Goal: Information Seeking & Learning: Learn about a topic

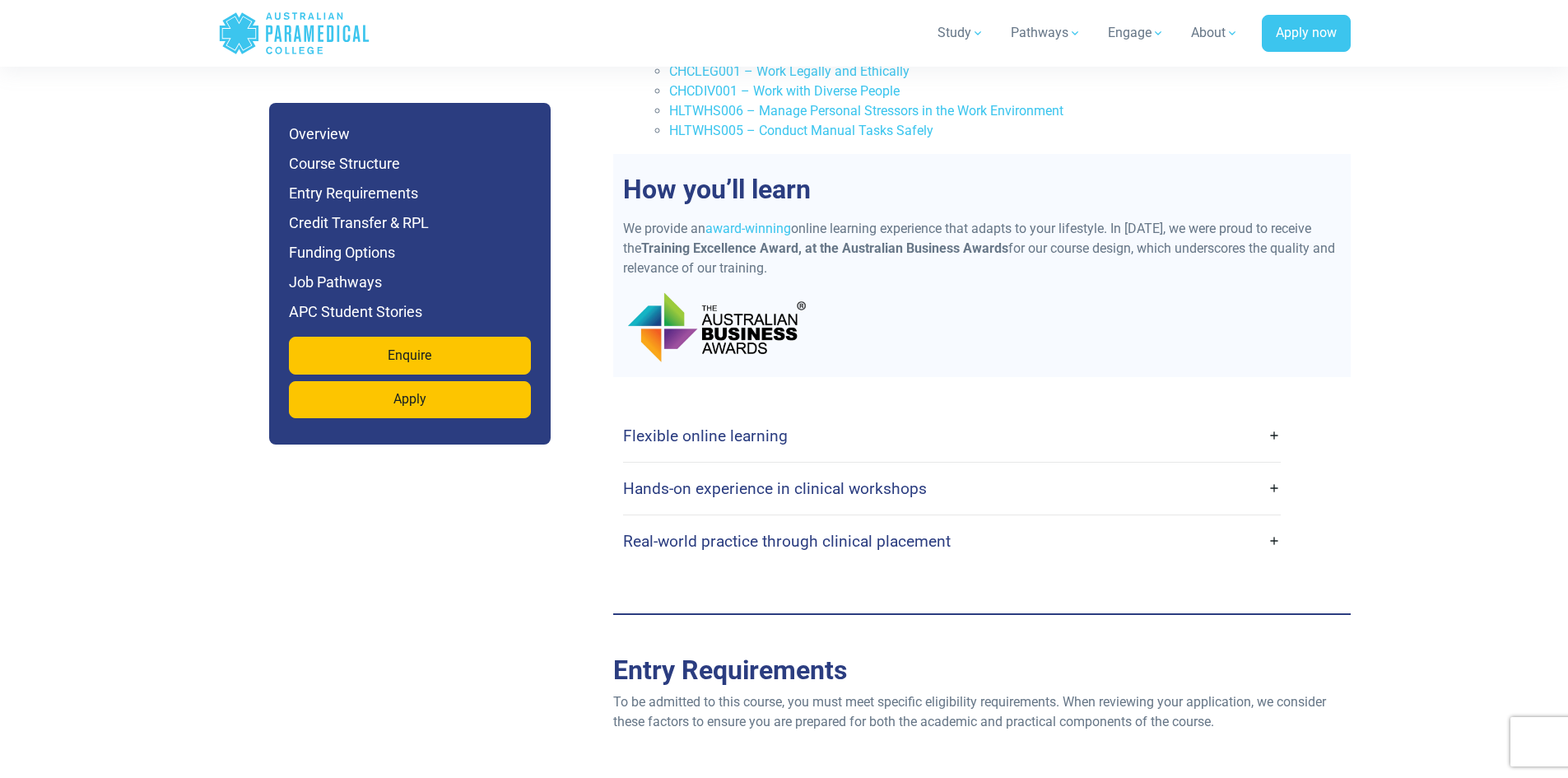
scroll to position [2963, 0]
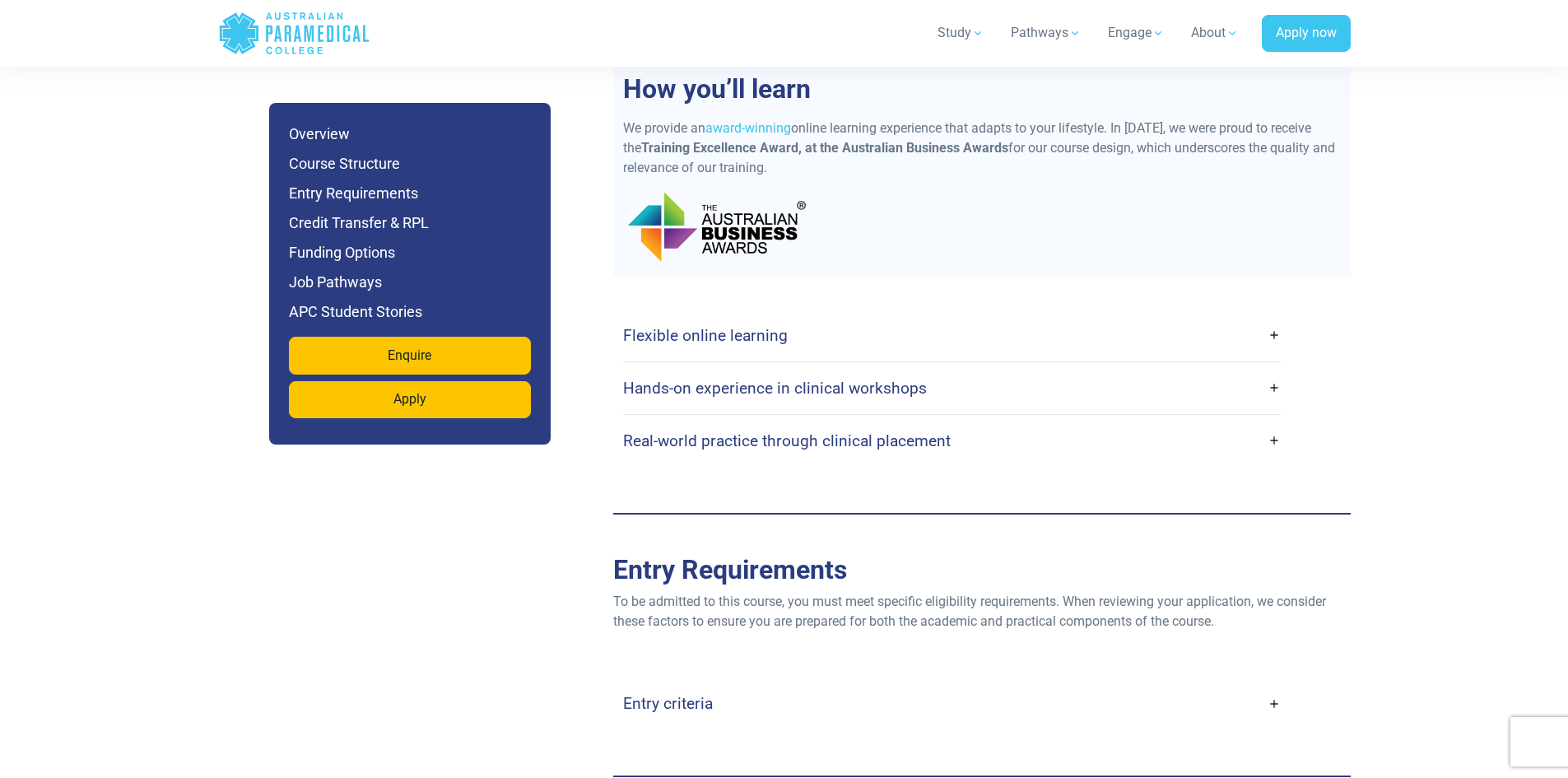
click at [1164, 316] on link "Flexible online learning" at bounding box center [951, 336] width 657 height 39
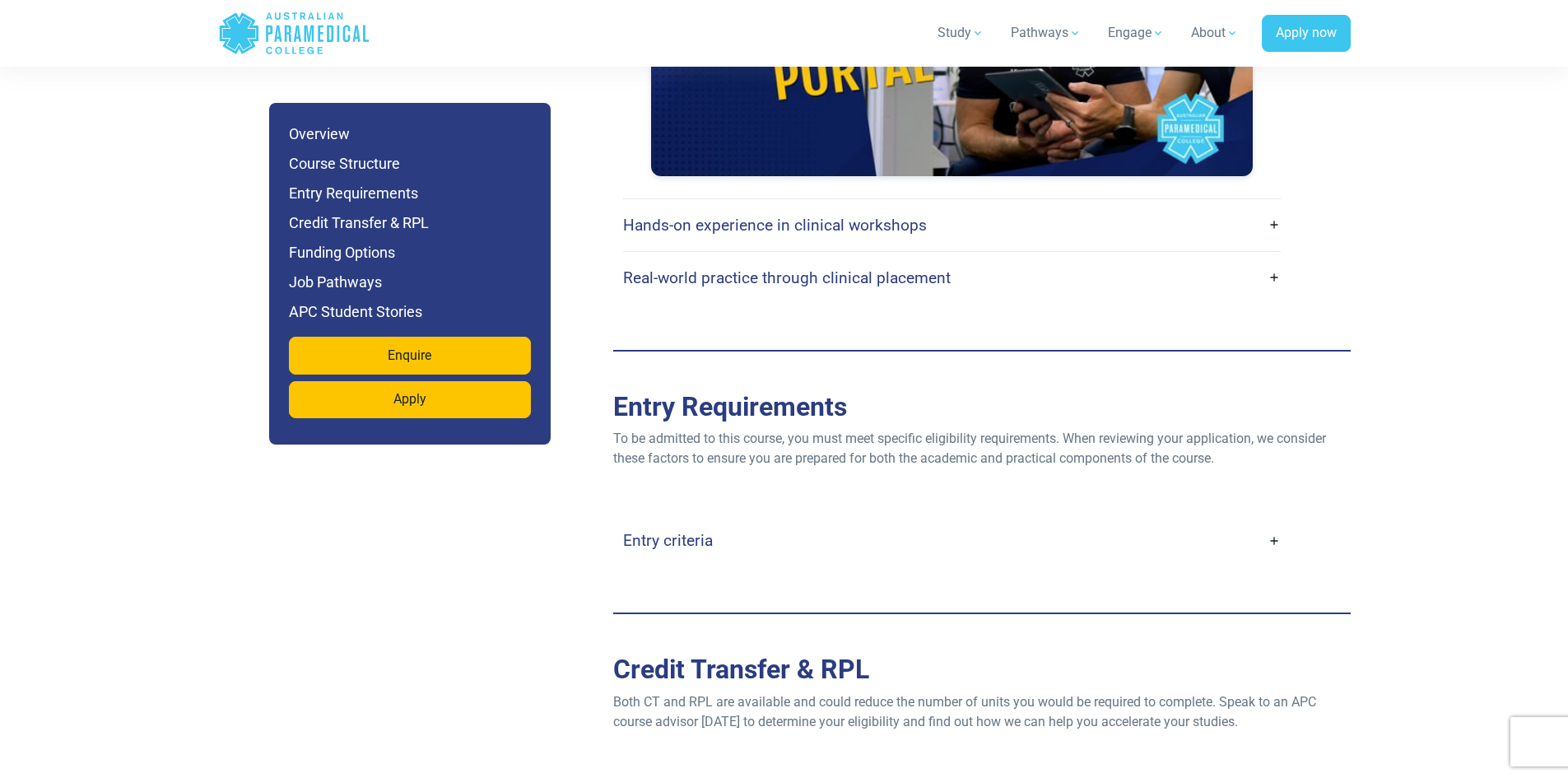
scroll to position [3704, 0]
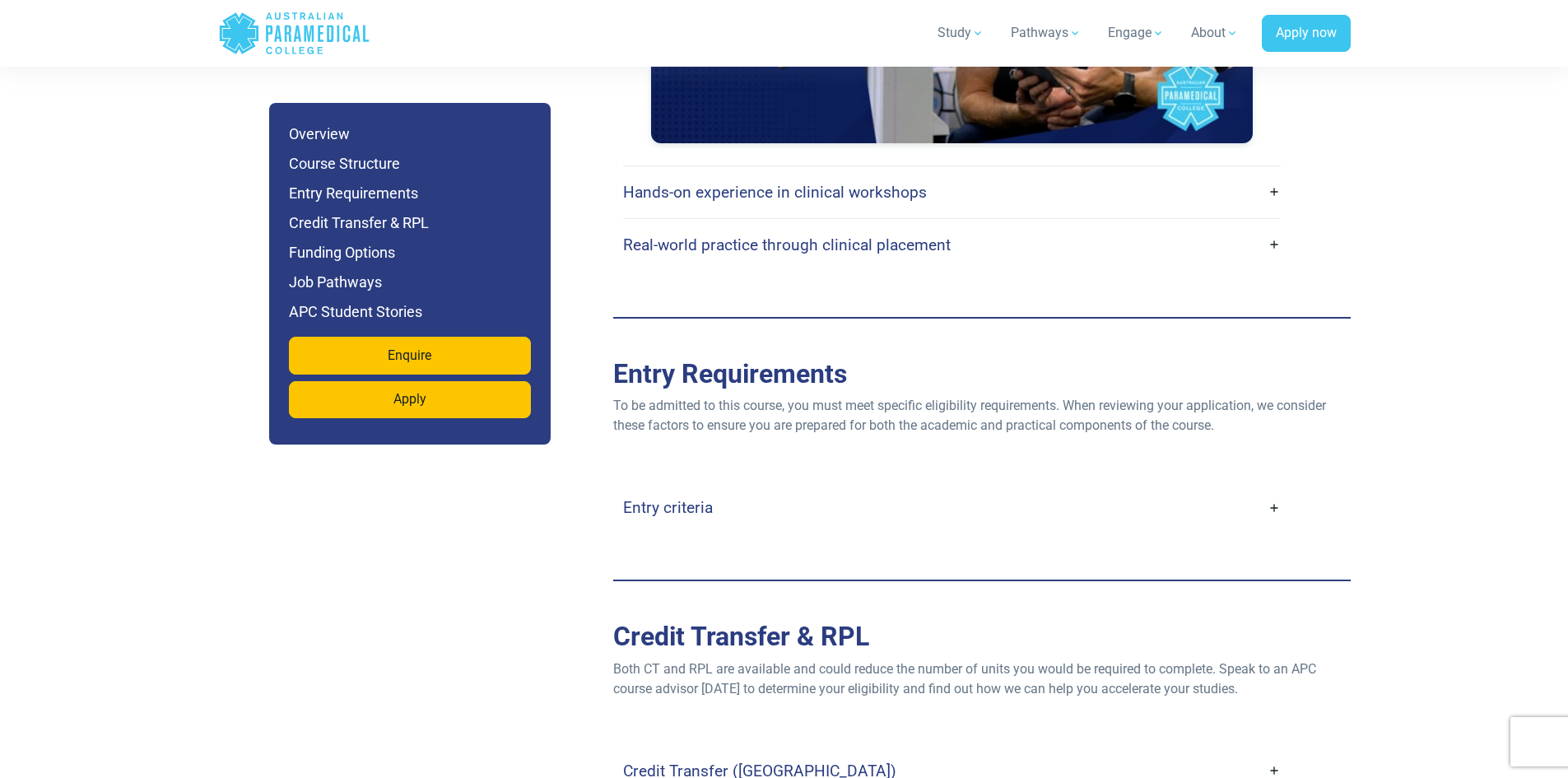
click at [1049, 449] on div "Entry criteria Age : Applicants must be at least [DEMOGRAPHIC_DATA] (parental c…" at bounding box center [982, 508] width 737 height 118
click at [1034, 488] on link "Entry criteria" at bounding box center [951, 507] width 657 height 39
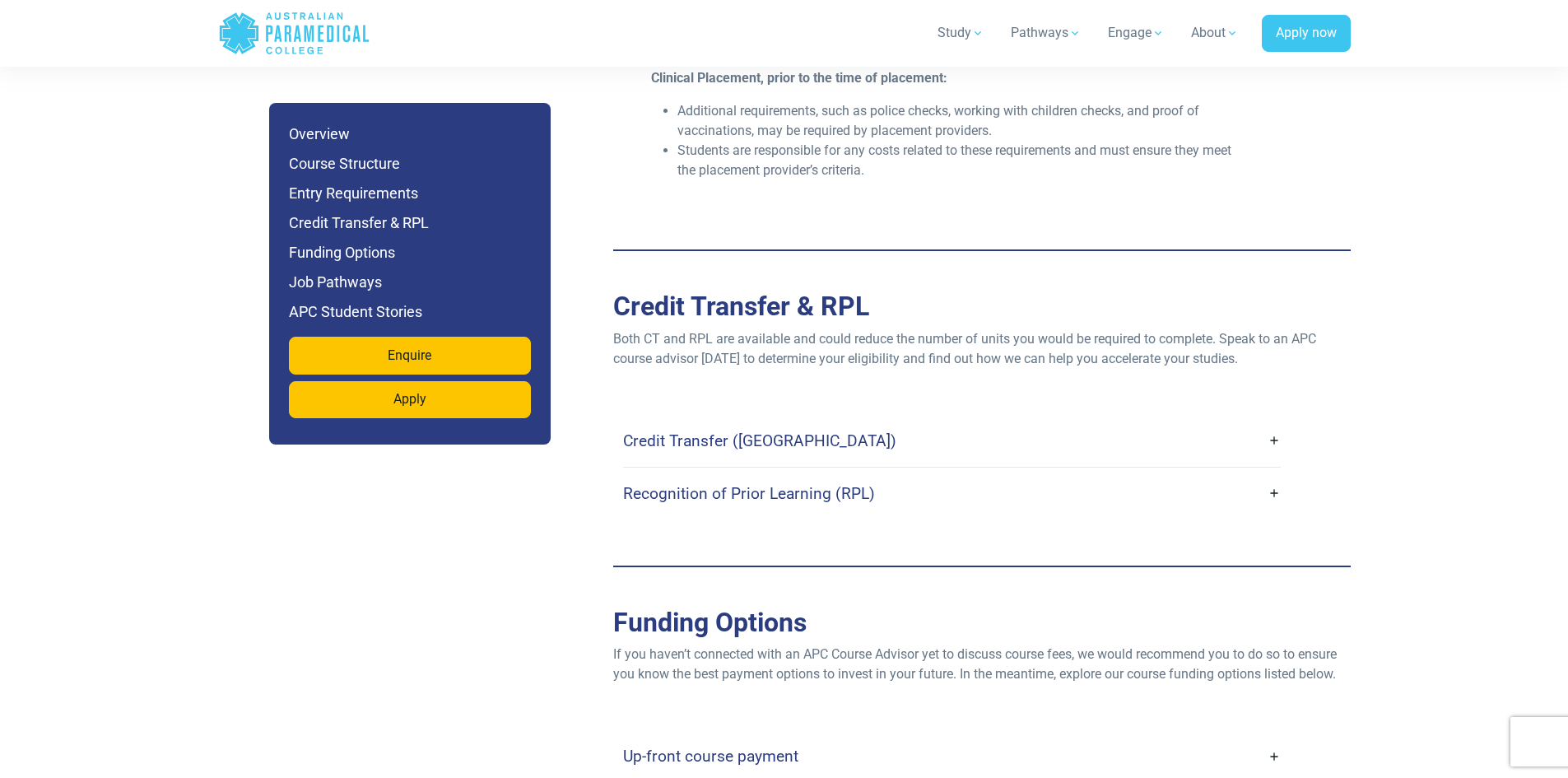
scroll to position [4691, 0]
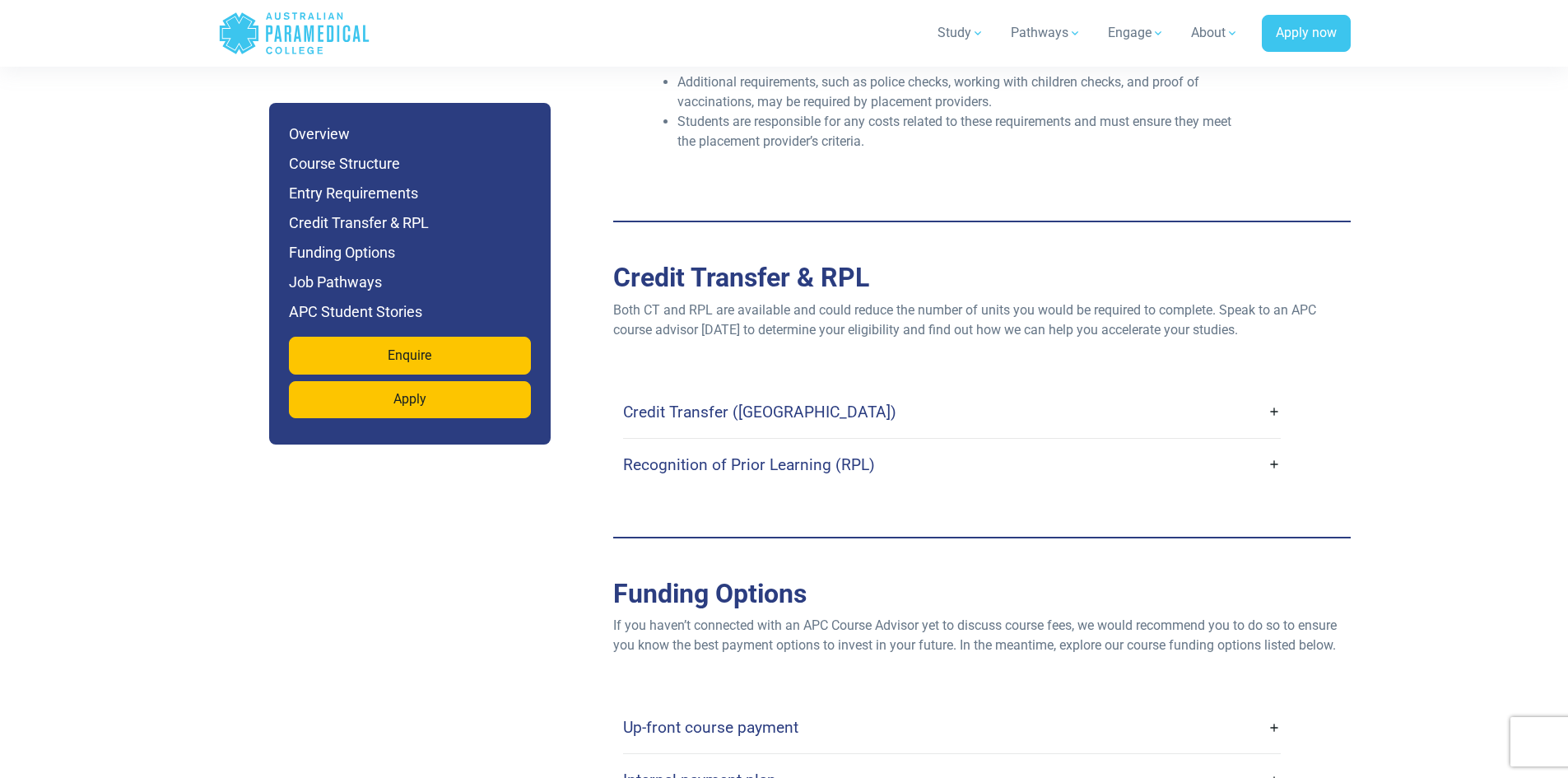
click at [1049, 393] on link "Credit Transfer ([GEOGRAPHIC_DATA])" at bounding box center [951, 412] width 657 height 39
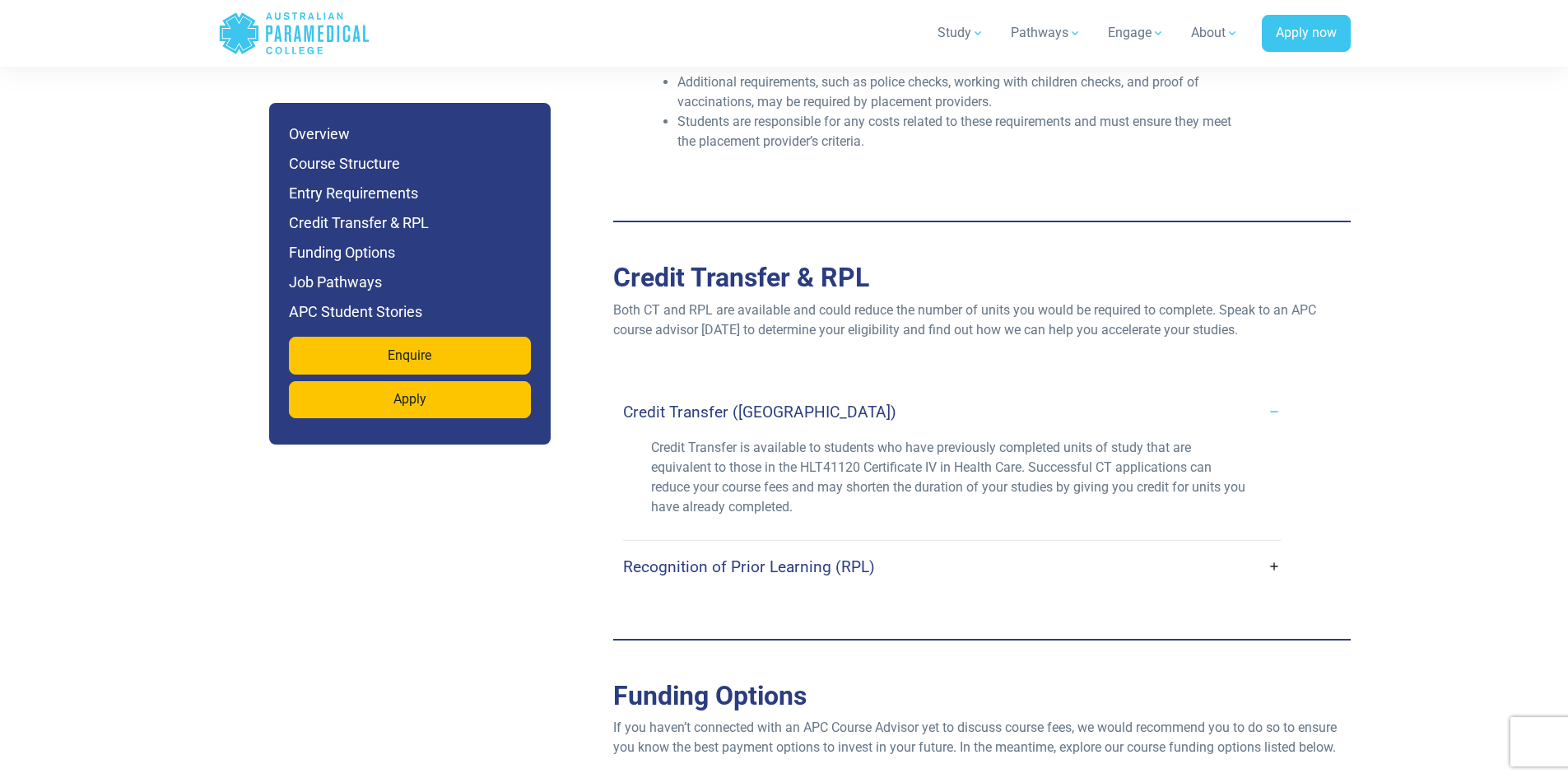
click at [1055, 393] on link "Credit Transfer ([GEOGRAPHIC_DATA])" at bounding box center [951, 412] width 657 height 39
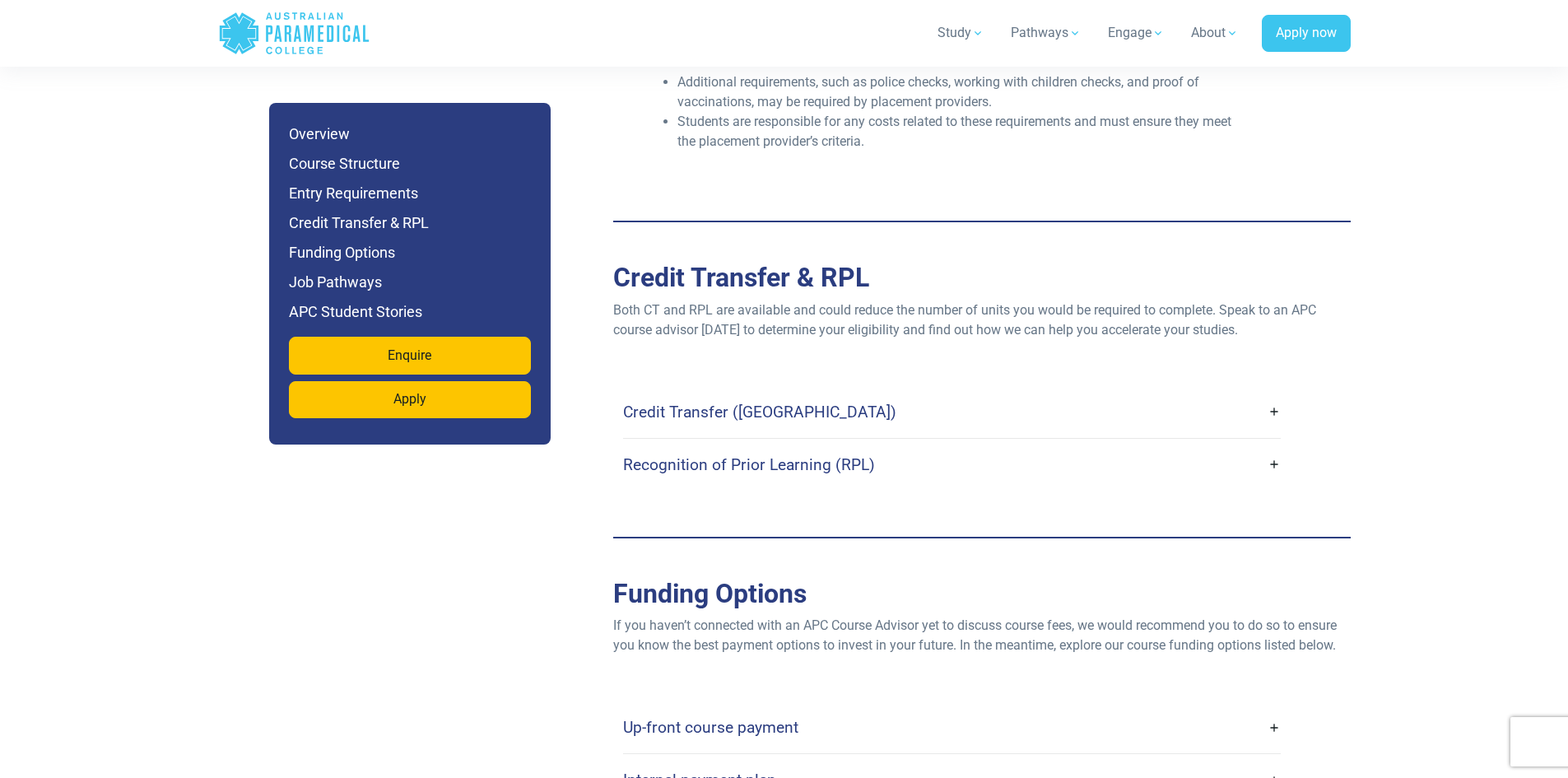
click at [1014, 445] on link "Recognition of Prior Learning (RPL)" at bounding box center [951, 465] width 657 height 39
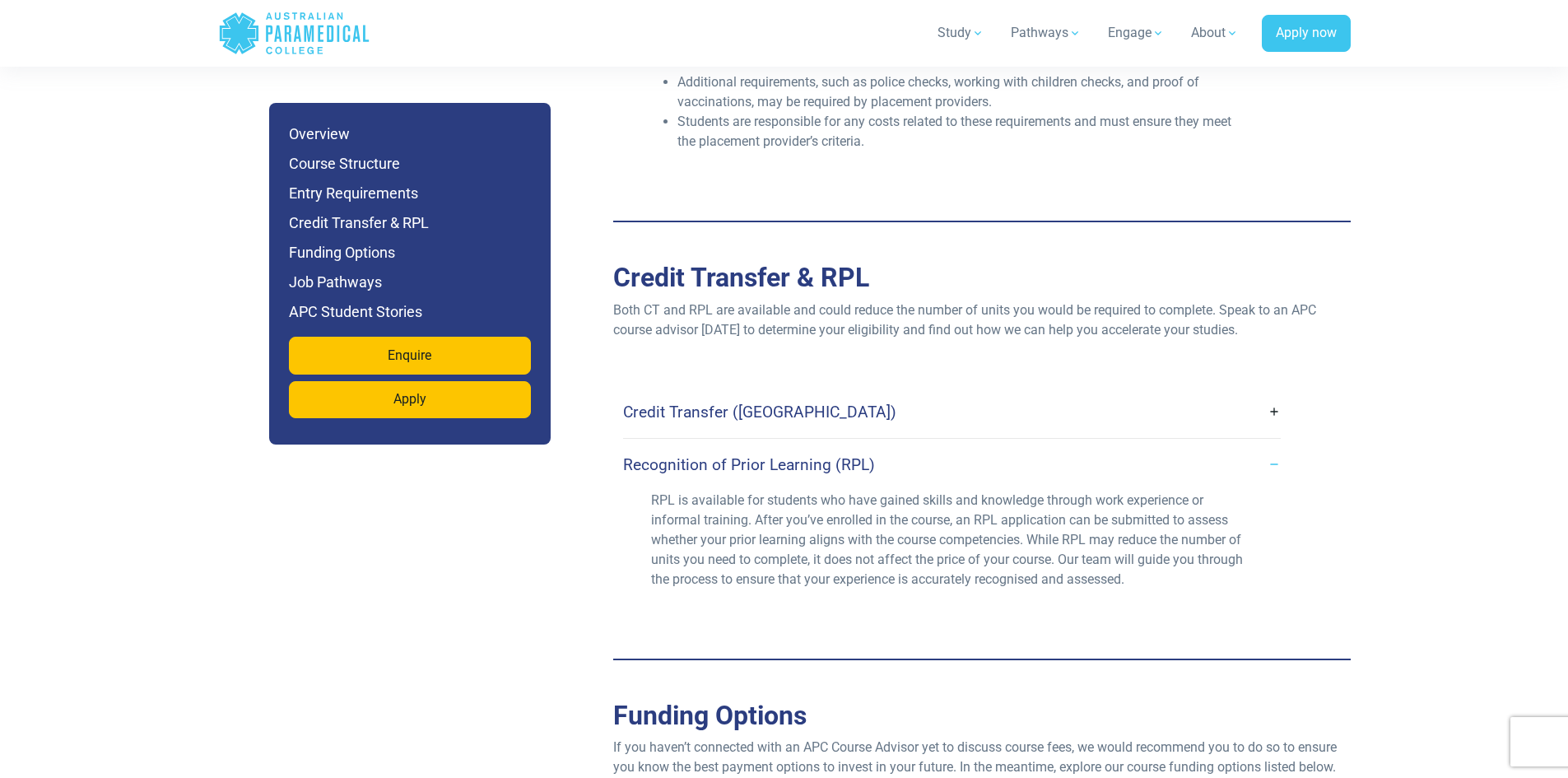
click at [1015, 445] on link "Recognition of Prior Learning (RPL)" at bounding box center [951, 465] width 657 height 39
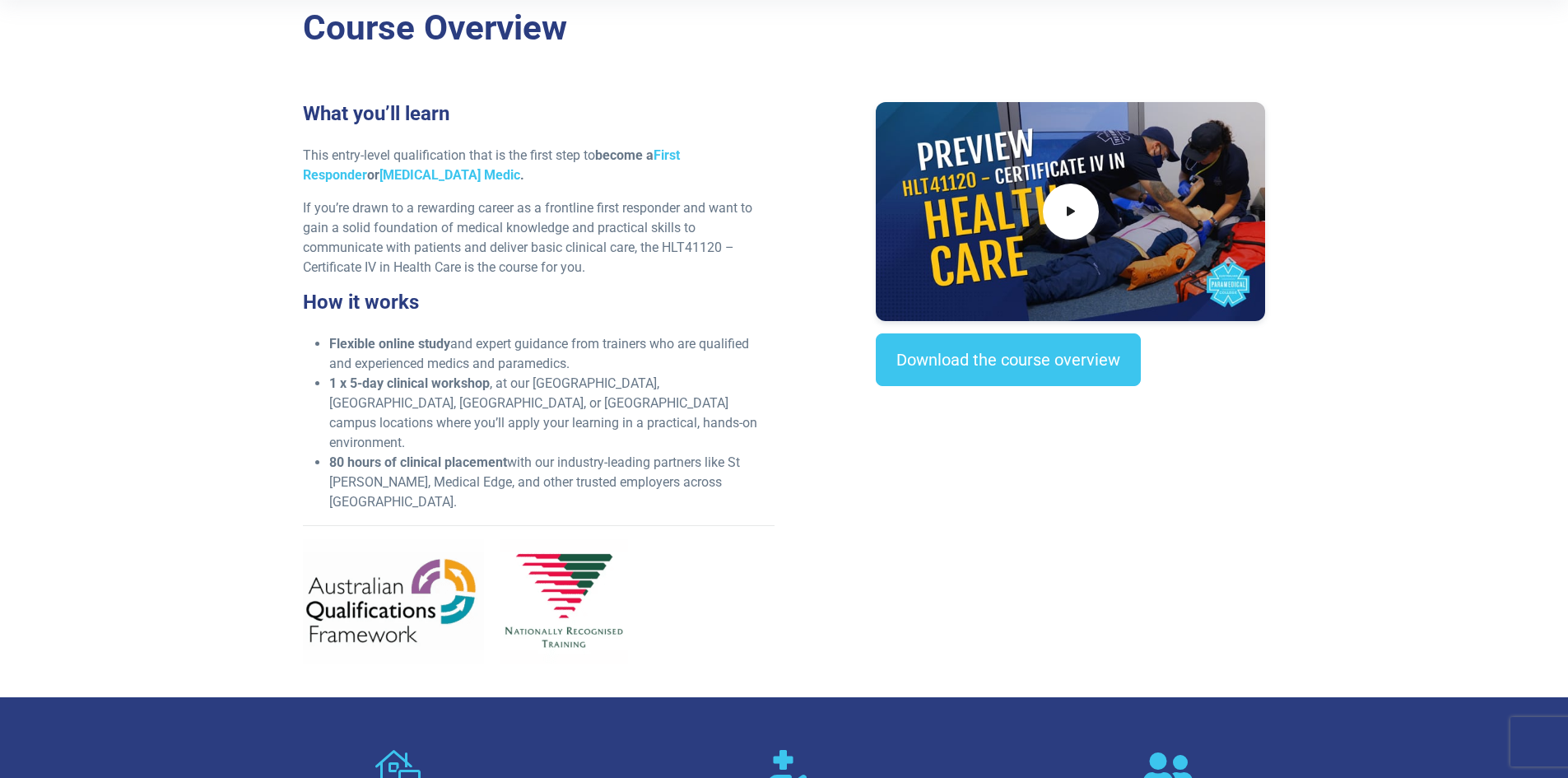
scroll to position [0, 0]
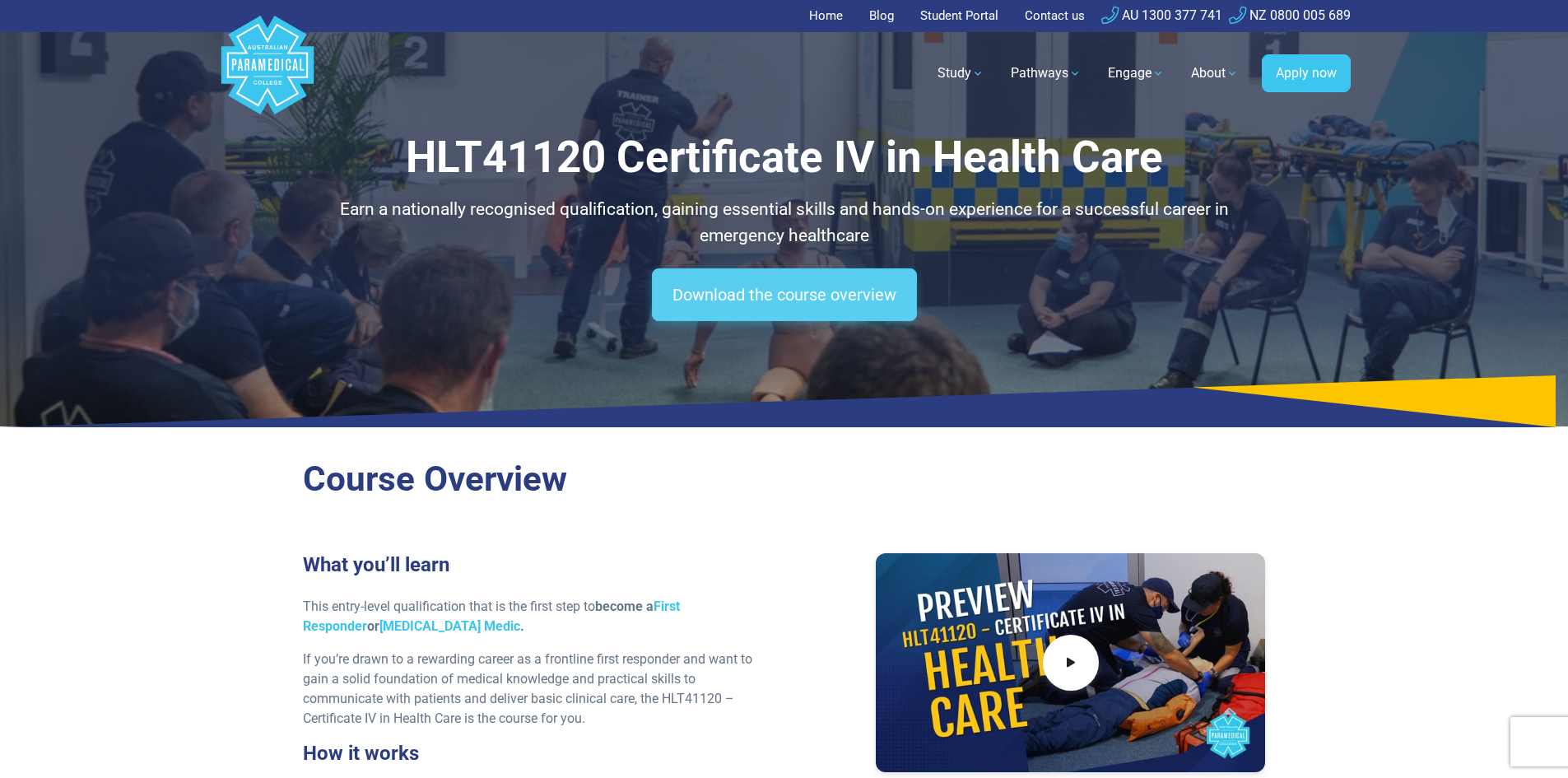
click at [774, 295] on link "Download the course overview" at bounding box center [784, 294] width 265 height 53
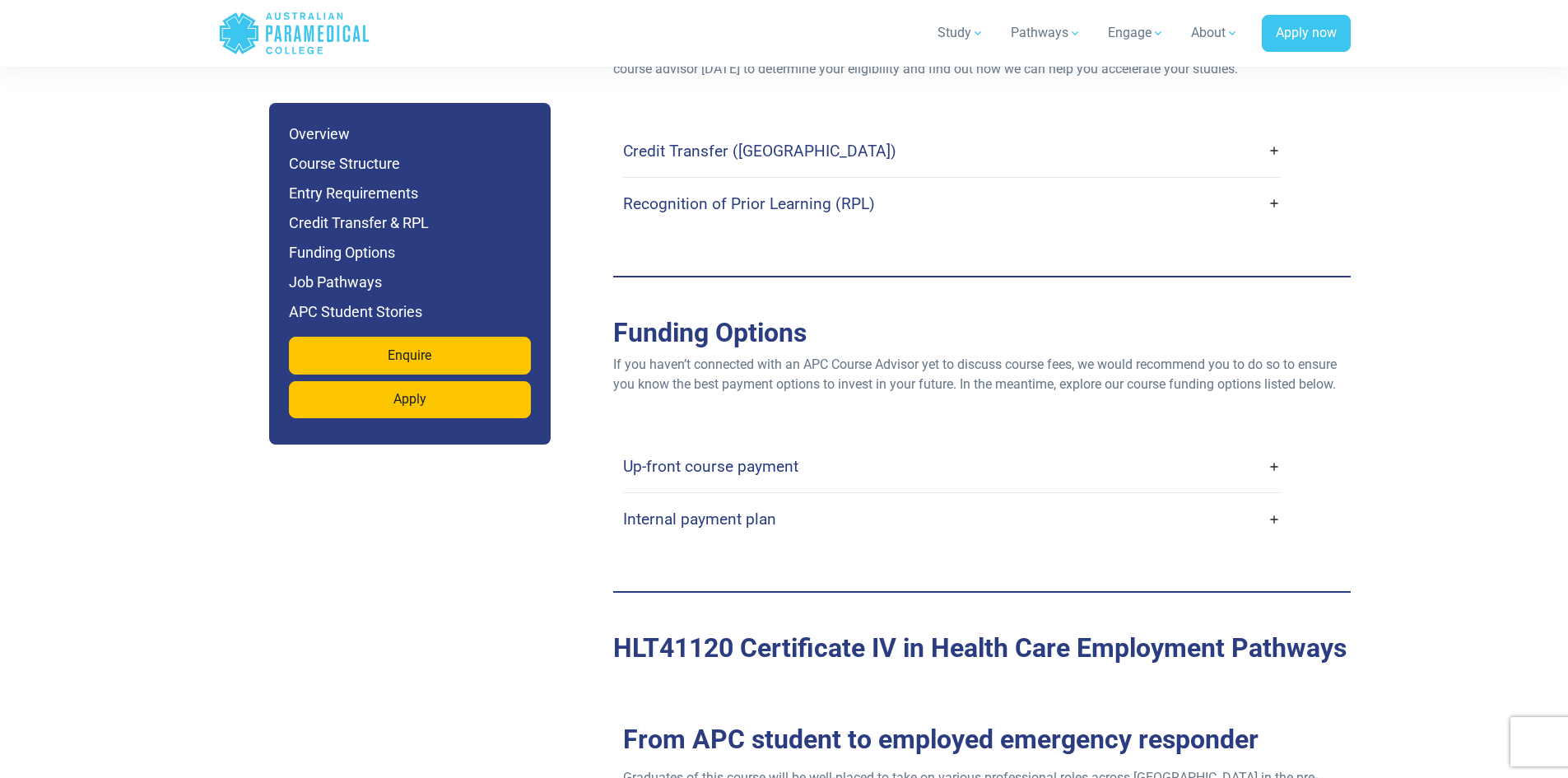
scroll to position [4967, 0]
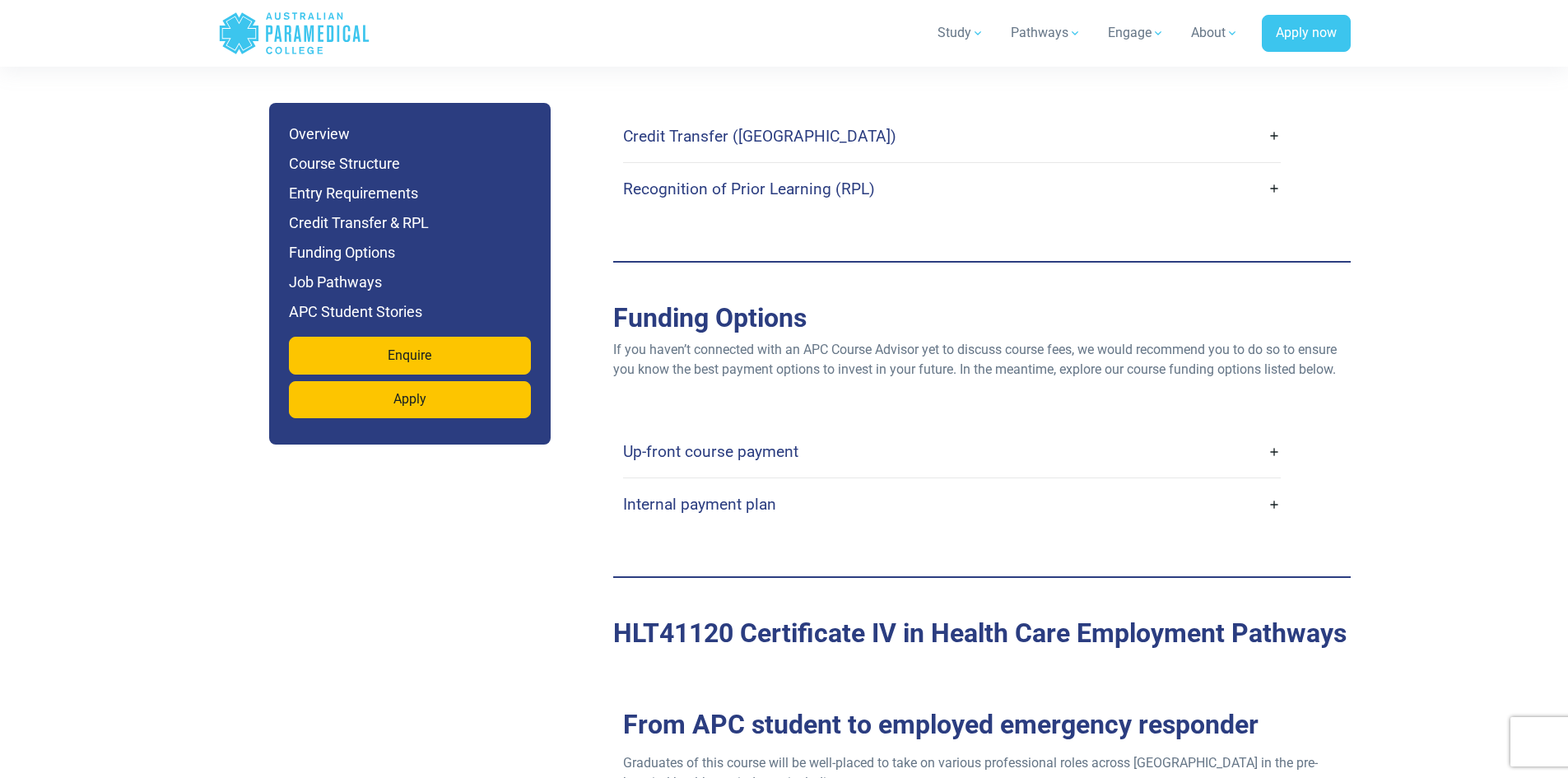
click at [875, 432] on link "Up-front course payment" at bounding box center [951, 452] width 657 height 39
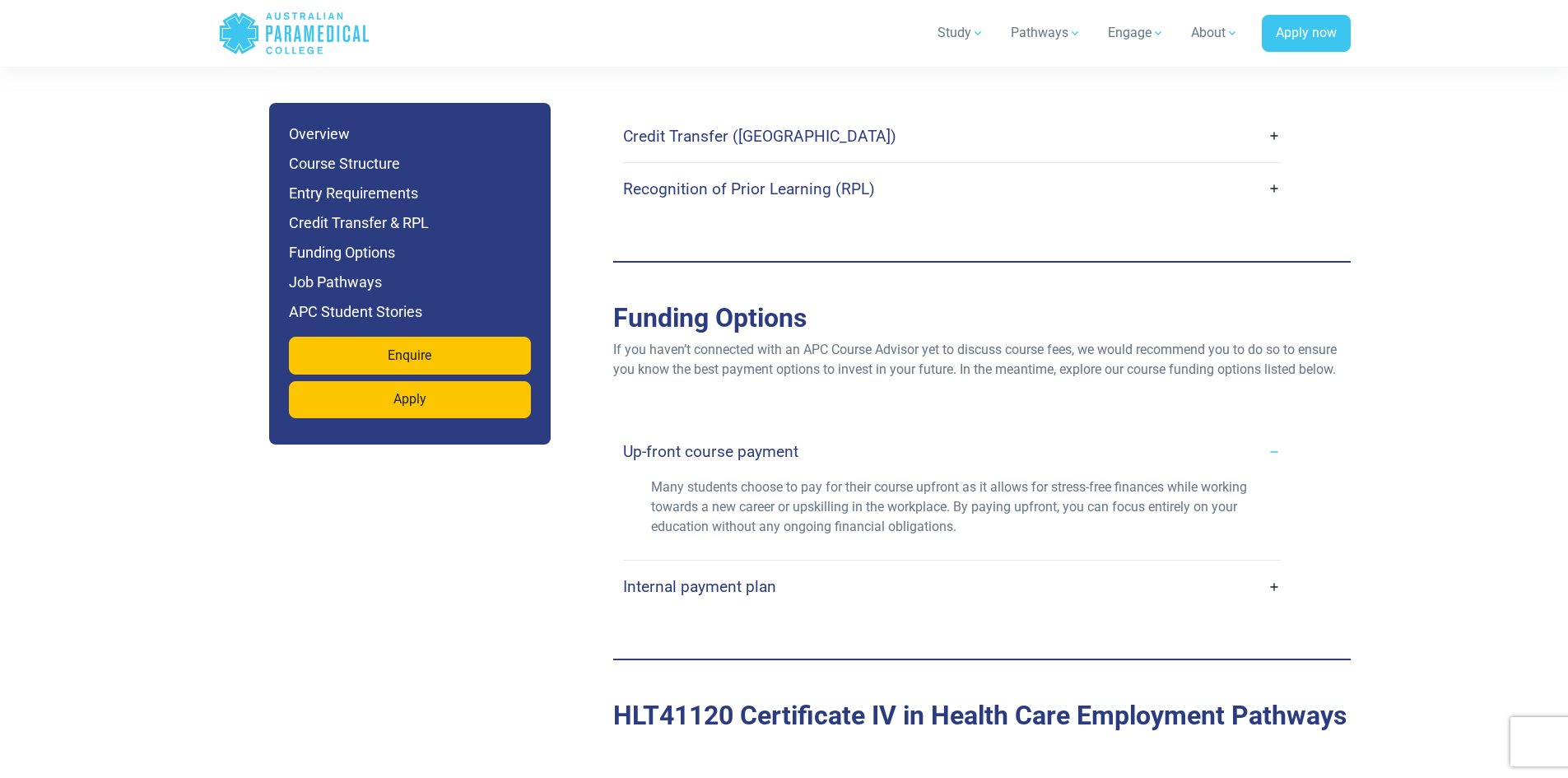
click at [938, 567] on link "Internal payment plan" at bounding box center [951, 586] width 657 height 39
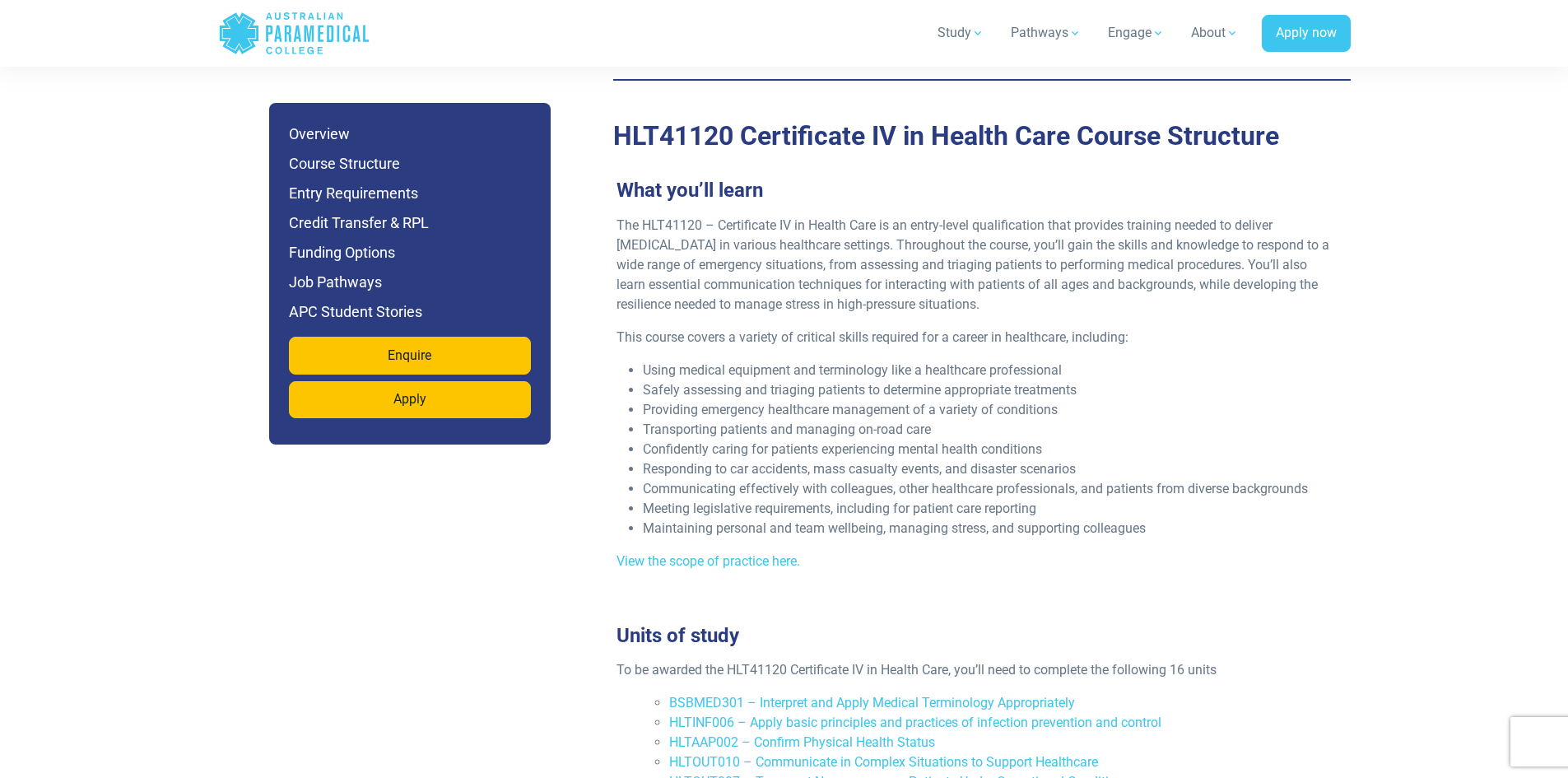
scroll to position [2004, 0]
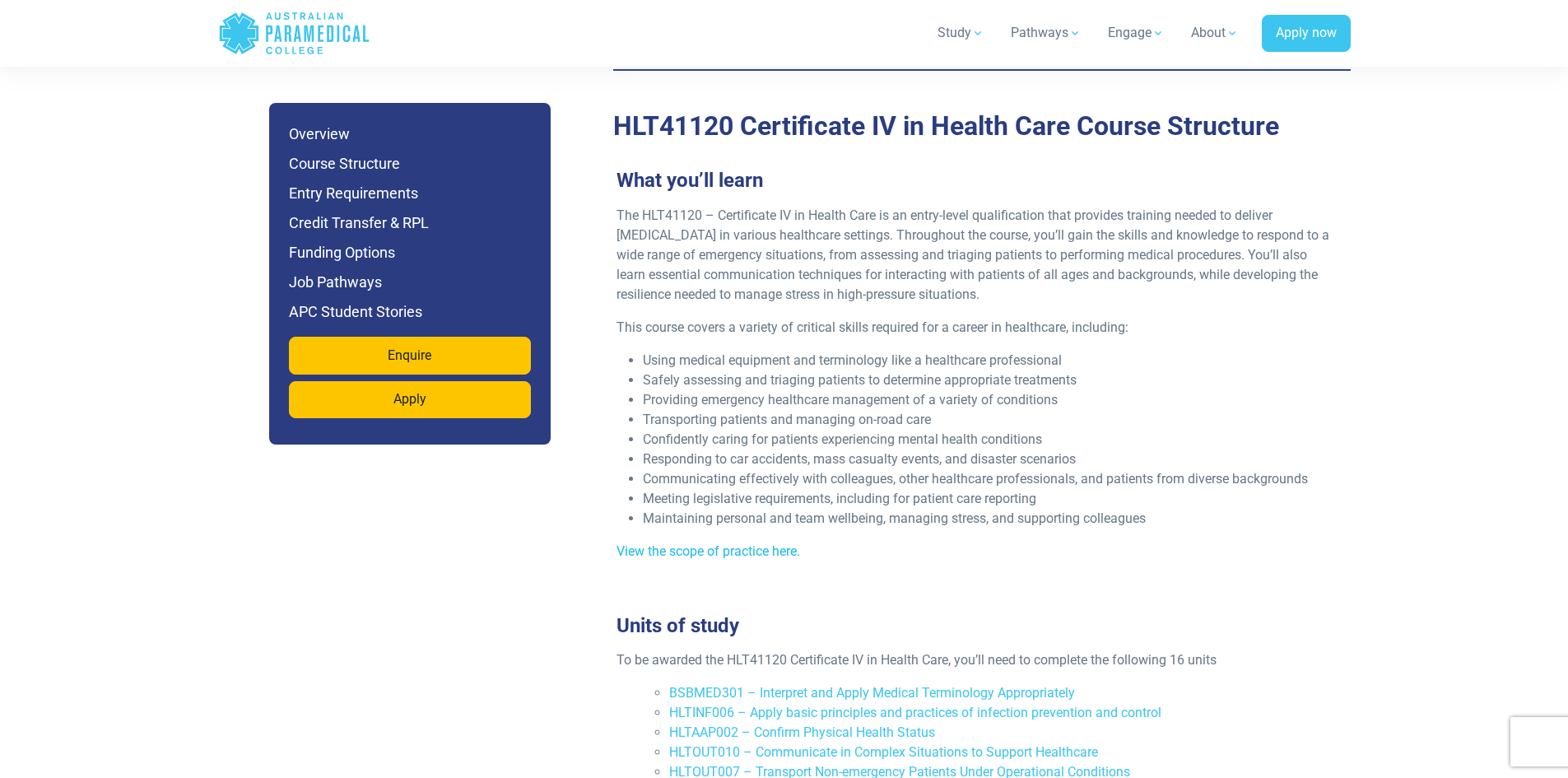
click at [731, 543] on link "View the scope of practice here." at bounding box center [708, 550] width 183 height 16
